Goal: Task Accomplishment & Management: Use online tool/utility

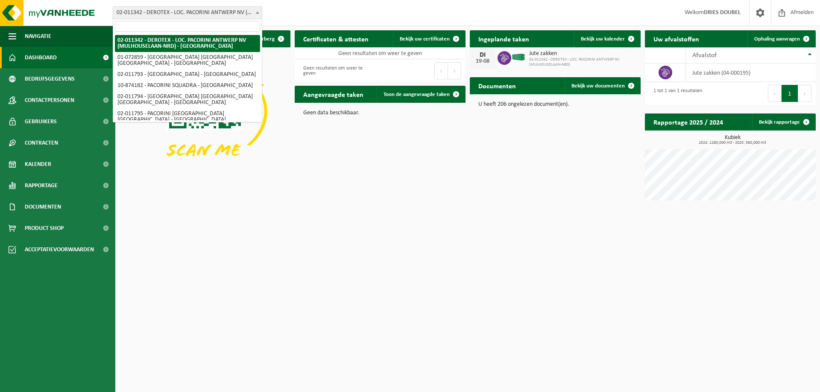
click at [257, 12] on b at bounding box center [257, 13] width 3 height 2
select select "9304"
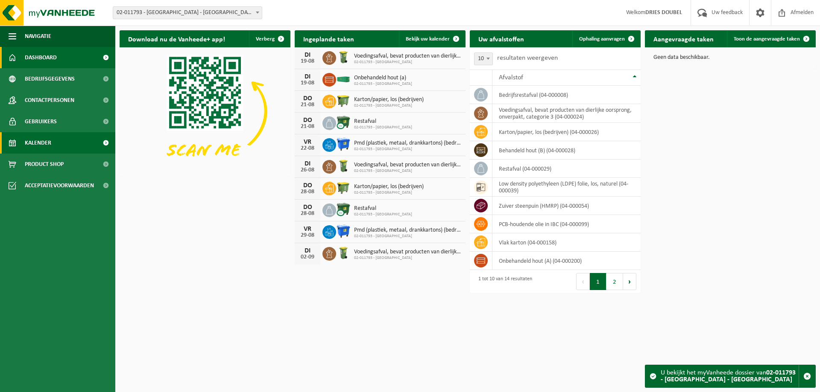
click at [50, 142] on span "Kalender" at bounding box center [38, 142] width 26 height 21
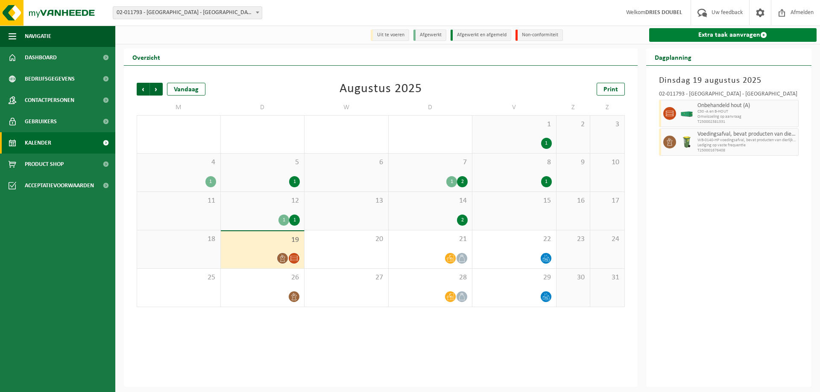
click at [716, 35] on link "Extra taak aanvragen" at bounding box center [733, 35] width 168 height 14
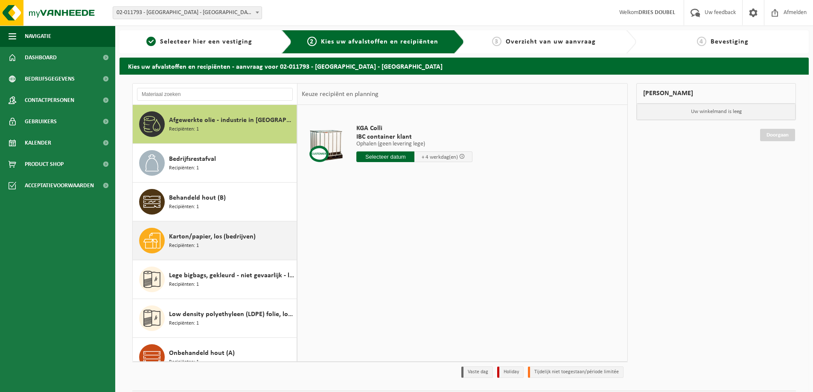
click at [190, 242] on span "Recipiënten: 1" at bounding box center [184, 246] width 30 height 8
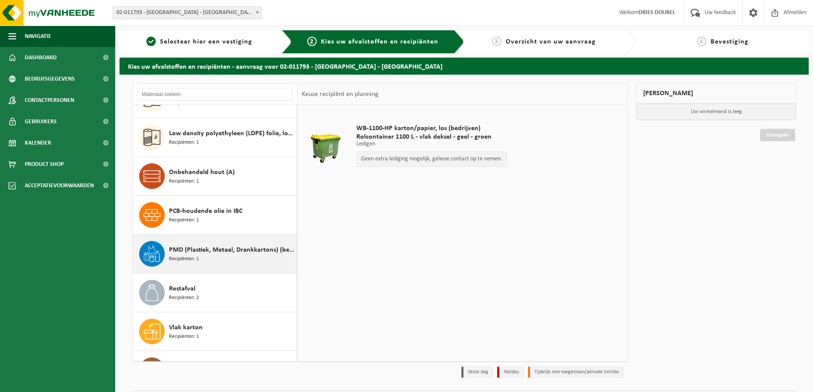
scroll to position [248, 0]
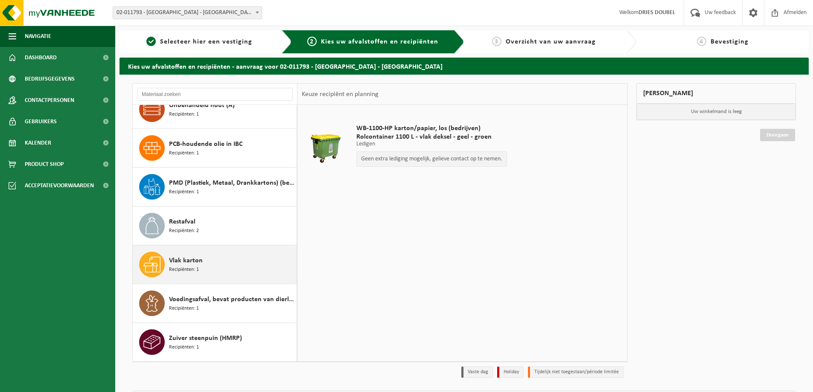
click at [181, 265] on span "Vlak karton" at bounding box center [186, 261] width 34 height 10
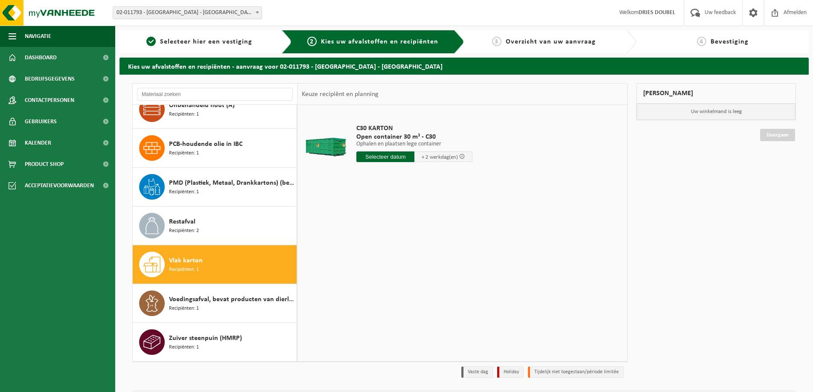
click at [394, 159] on input "text" at bounding box center [385, 157] width 58 height 11
click at [392, 246] on div "20" at bounding box center [394, 246] width 15 height 14
type input "Van 2025-08-20"
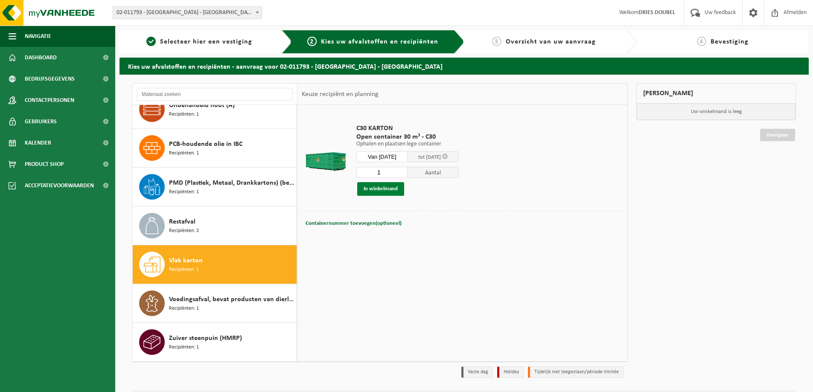
click at [379, 190] on button "In winkelmand" at bounding box center [380, 189] width 47 height 14
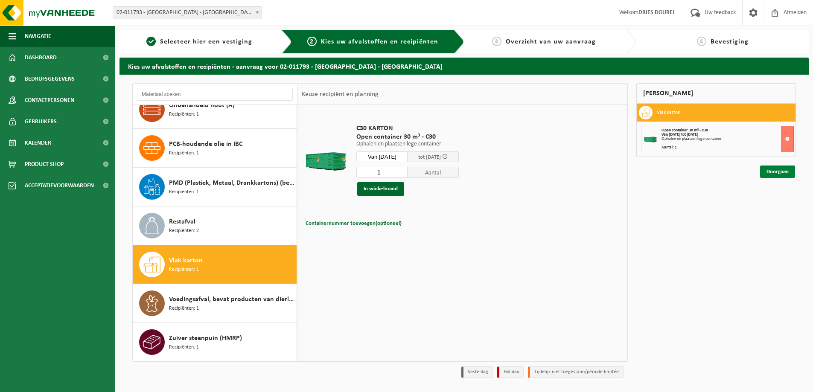
click at [779, 171] on link "Doorgaan" at bounding box center [777, 172] width 35 height 12
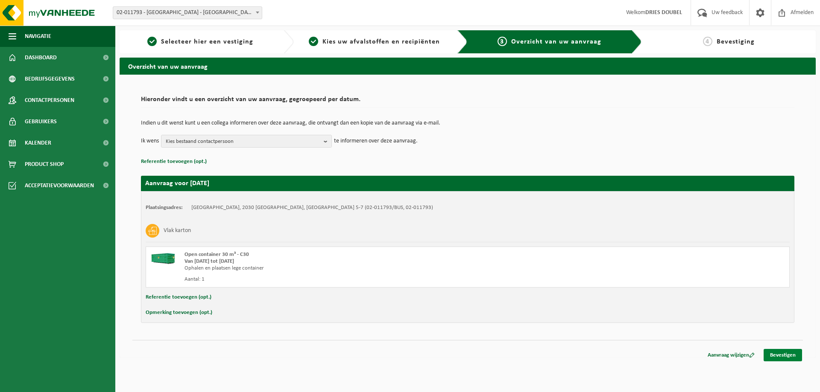
click at [777, 355] on link "Bevestigen" at bounding box center [782, 355] width 38 height 12
click at [781, 355] on link "Bevestigen" at bounding box center [782, 355] width 38 height 12
click at [330, 141] on b "button" at bounding box center [328, 141] width 8 height 12
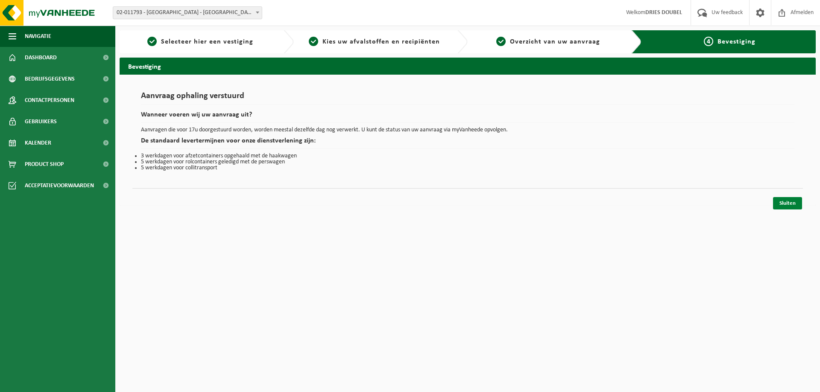
click at [784, 204] on link "Sluiten" at bounding box center [787, 203] width 29 height 12
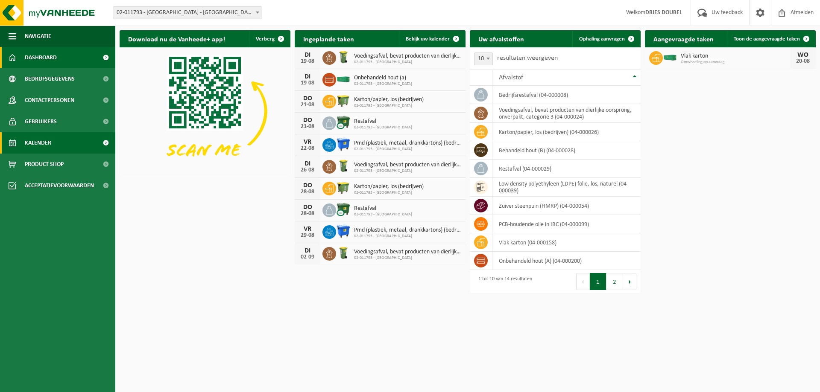
click at [46, 142] on span "Kalender" at bounding box center [38, 142] width 26 height 21
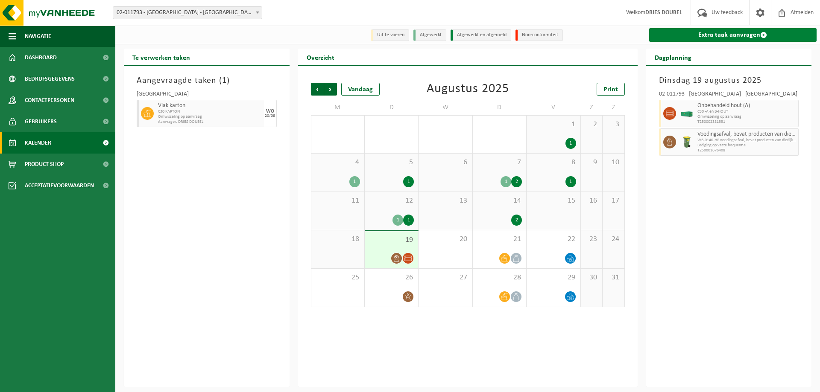
click at [737, 29] on link "Extra taak aanvragen" at bounding box center [733, 35] width 168 height 14
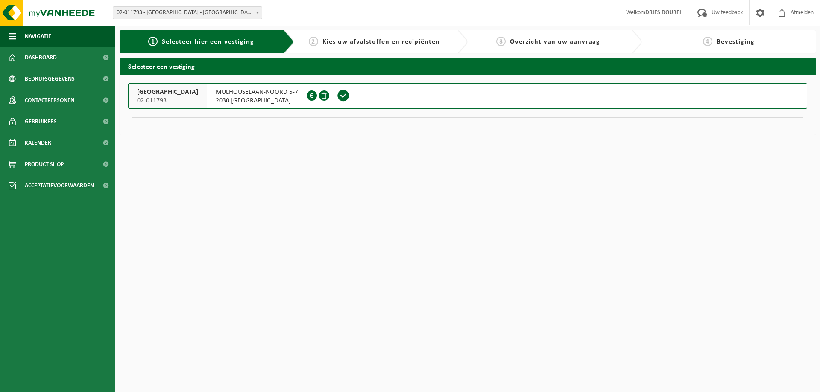
click at [252, 95] on span "MULHOUSELAAN-NOORD 5-7" at bounding box center [257, 92] width 82 height 9
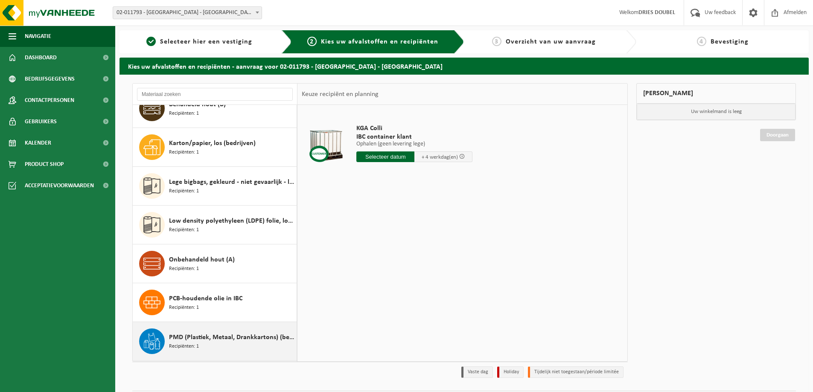
scroll to position [91, 0]
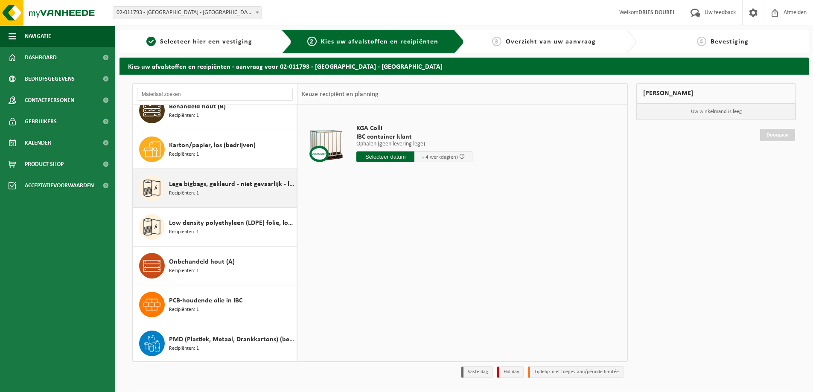
click at [213, 184] on span "Lege bigbags, gekleurd - niet gevaarlijk - los" at bounding box center [231, 184] width 125 height 10
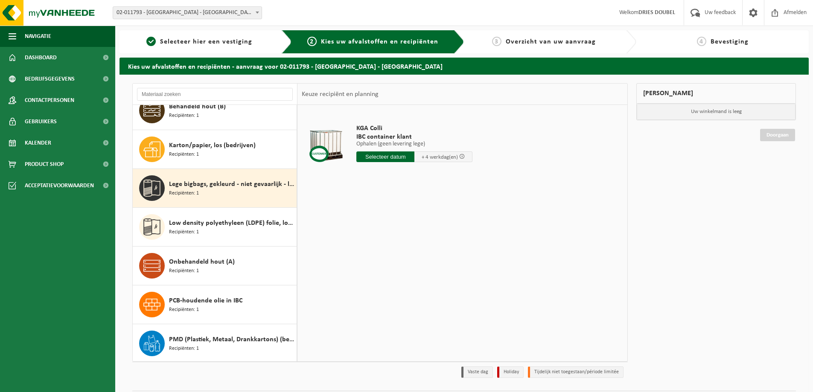
scroll to position [155, 0]
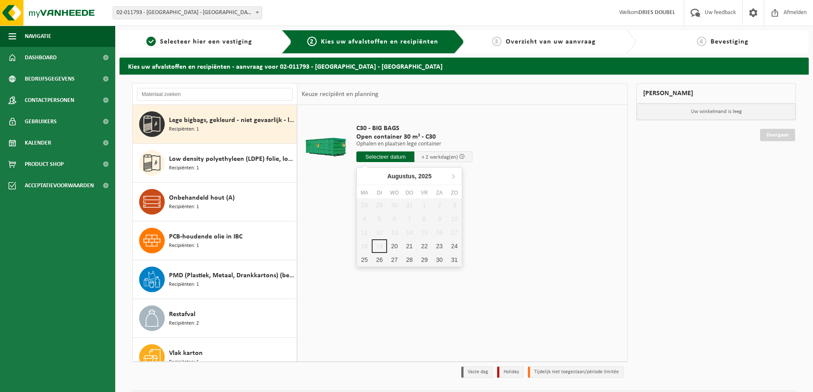
click at [391, 156] on input "text" at bounding box center [385, 157] width 58 height 11
click at [391, 246] on div "20" at bounding box center [394, 246] width 15 height 14
type input "Van 2025-08-20"
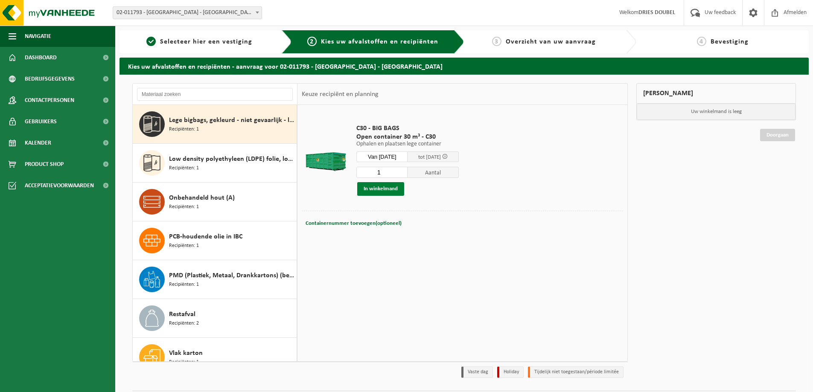
click at [388, 190] on button "In winkelmand" at bounding box center [380, 189] width 47 height 14
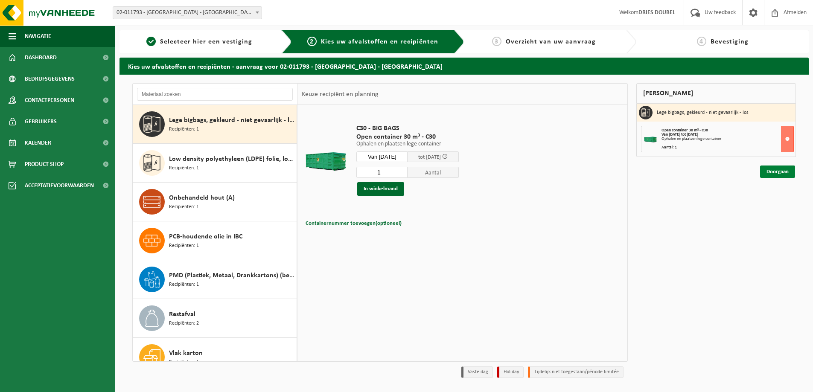
click at [786, 168] on link "Doorgaan" at bounding box center [777, 172] width 35 height 12
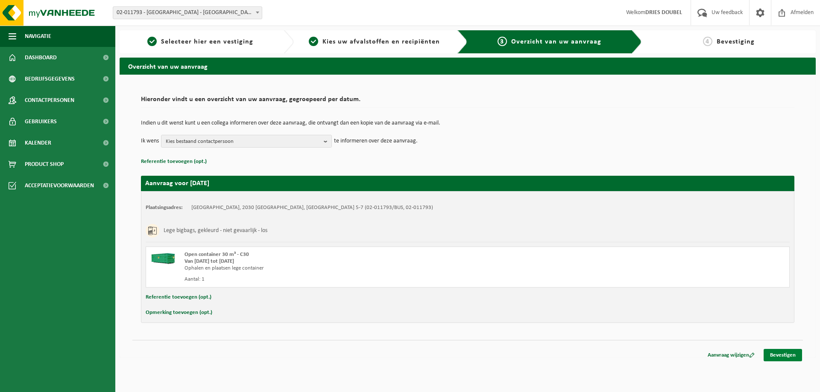
click at [789, 354] on link "Bevestigen" at bounding box center [782, 355] width 38 height 12
